Goal: Transaction & Acquisition: Purchase product/service

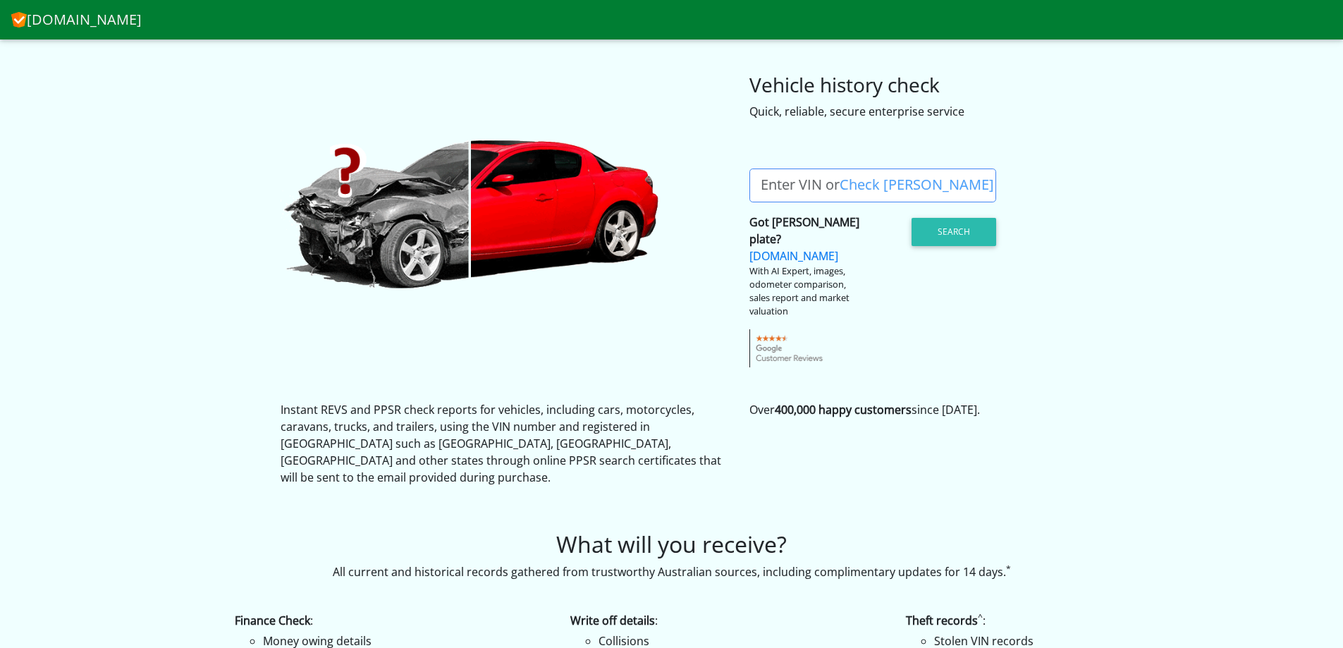
click at [836, 189] on label "Enter VIN or Check Rego" at bounding box center [877, 186] width 256 height 34
click at [836, 189] on input "Enter VIN or Check Rego" at bounding box center [872, 186] width 247 height 34
click at [836, 189] on label "Enter VIN or Check Rego" at bounding box center [877, 186] width 256 height 34
click at [836, 189] on input "Enter VIN or Check Rego" at bounding box center [872, 186] width 247 height 34
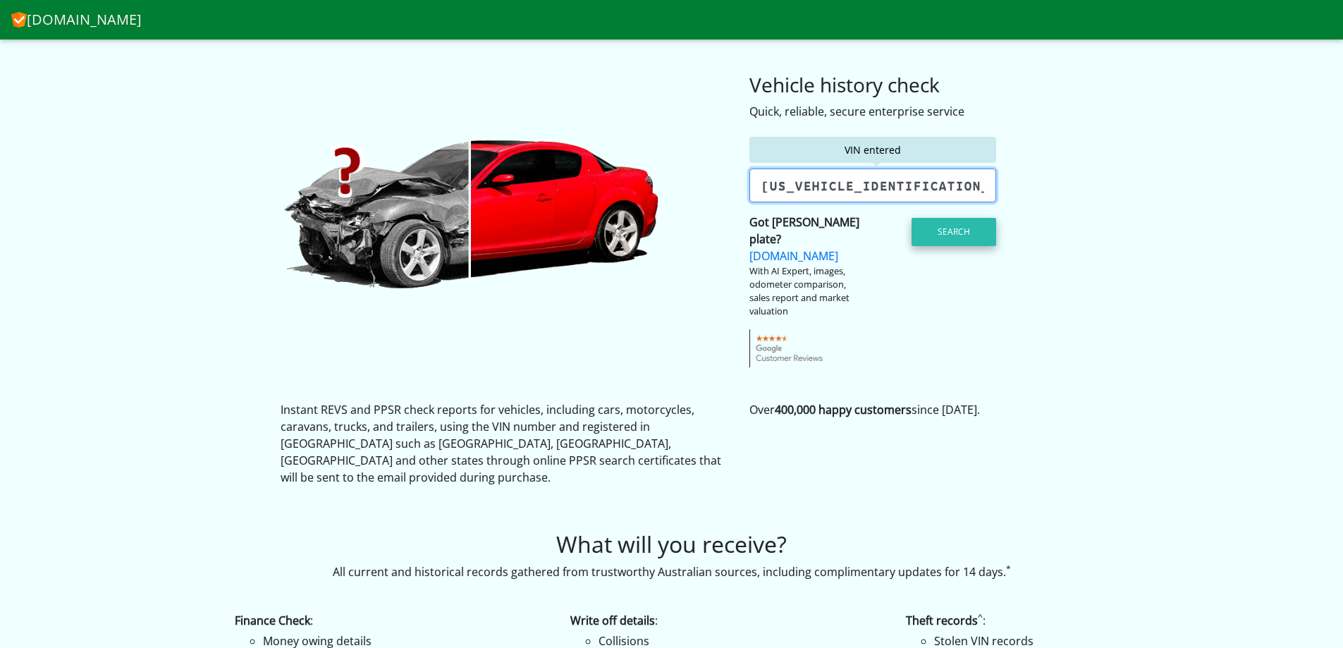
type input "[US_VEHICLE_IDENTIFICATION_NUMBER]"
click at [946, 235] on button "Search" at bounding box center [954, 232] width 85 height 28
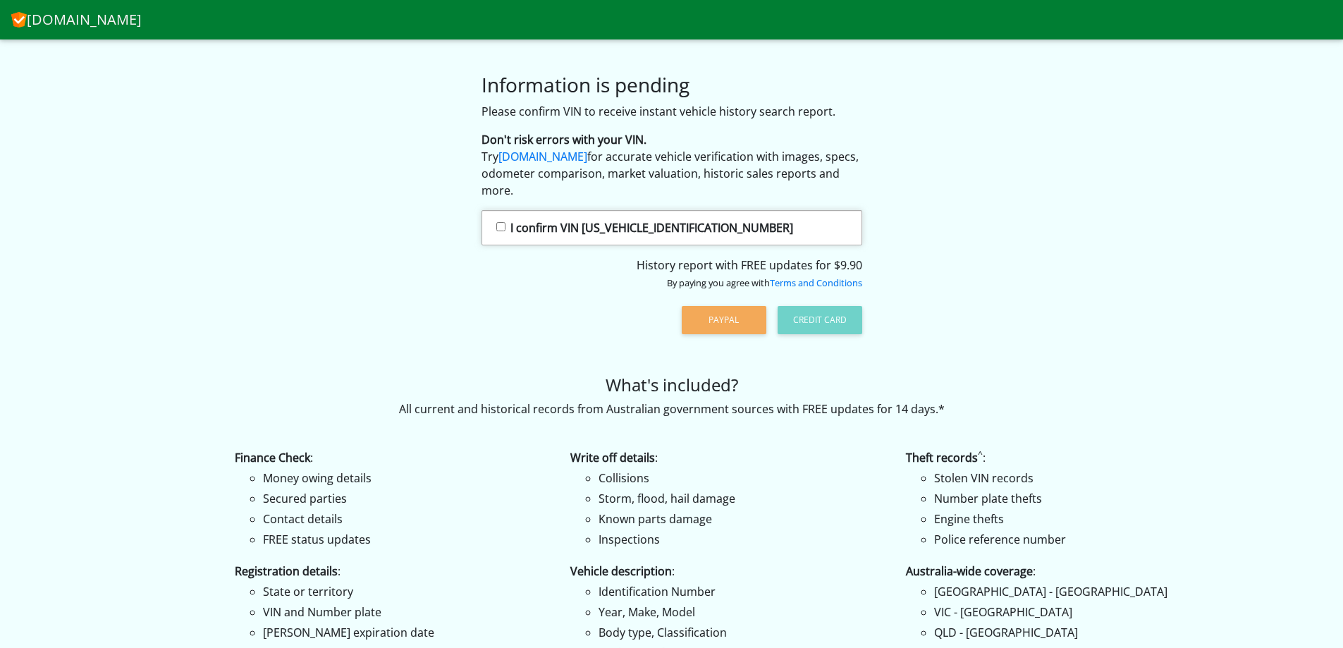
click at [501, 225] on input "I confirm VIN ZD4RKL007FS000372" at bounding box center [500, 226] width 9 height 9
checkbox input "true"
click at [730, 316] on button "PayPal" at bounding box center [724, 320] width 85 height 28
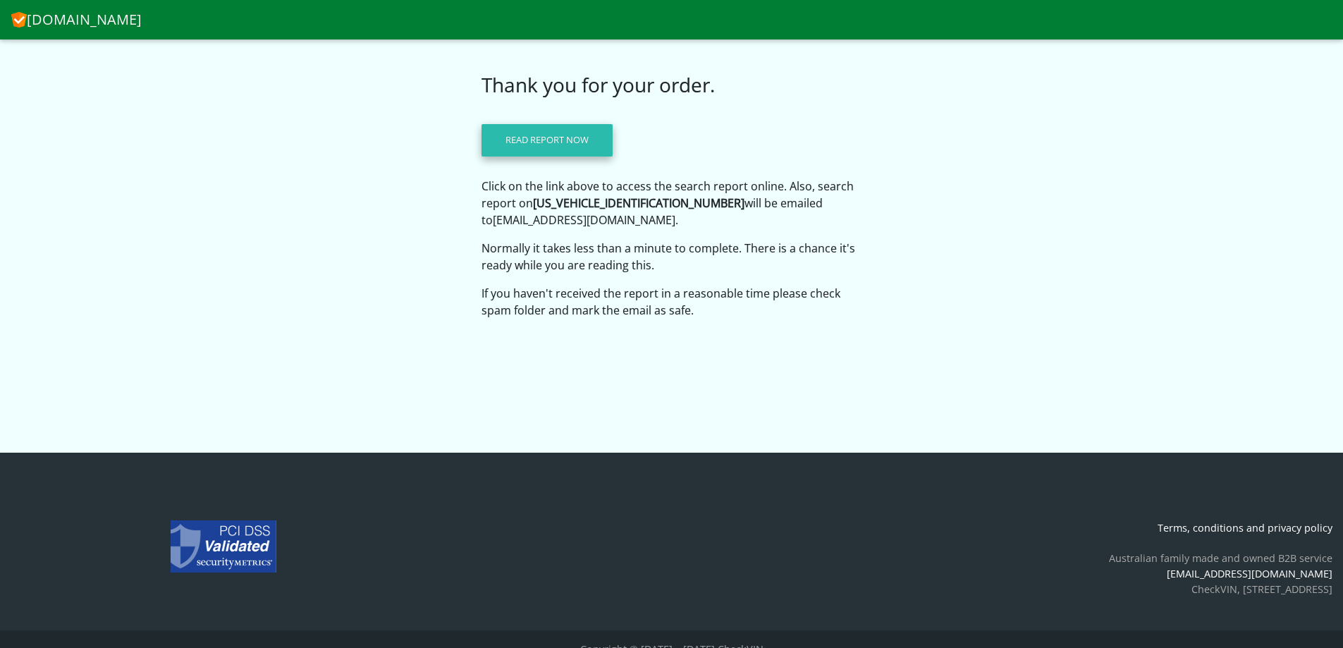
click at [561, 132] on link "Read report now" at bounding box center [547, 140] width 131 height 32
